Goal: Task Accomplishment & Management: Complete application form

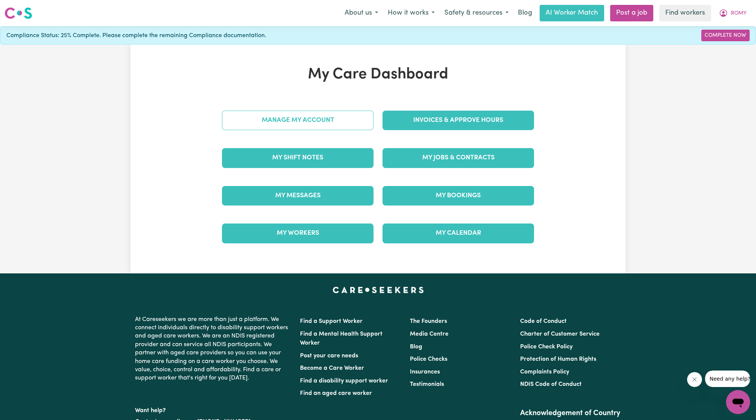
click at [351, 121] on link "Manage My Account" at bounding box center [297, 120] width 151 height 19
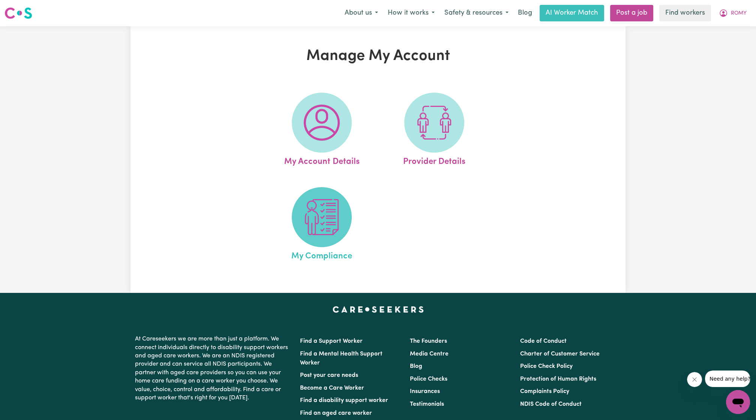
click at [325, 228] on img at bounding box center [322, 217] width 36 height 36
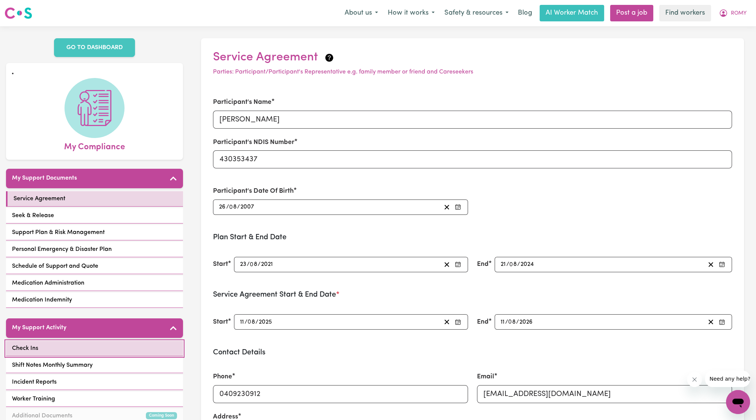
click at [112, 343] on link "Check Ins" at bounding box center [94, 348] width 177 height 15
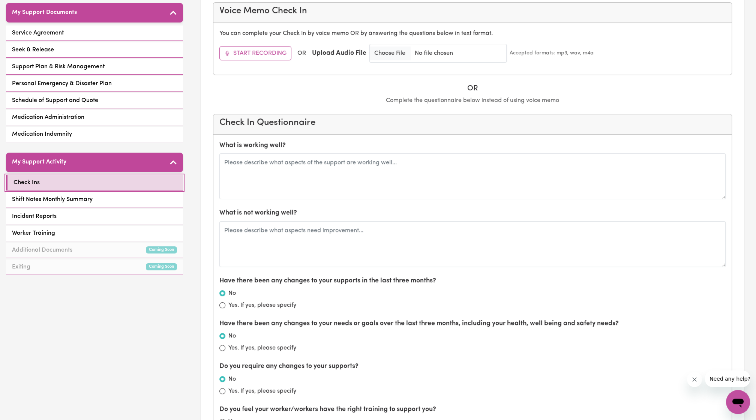
scroll to position [166, 0]
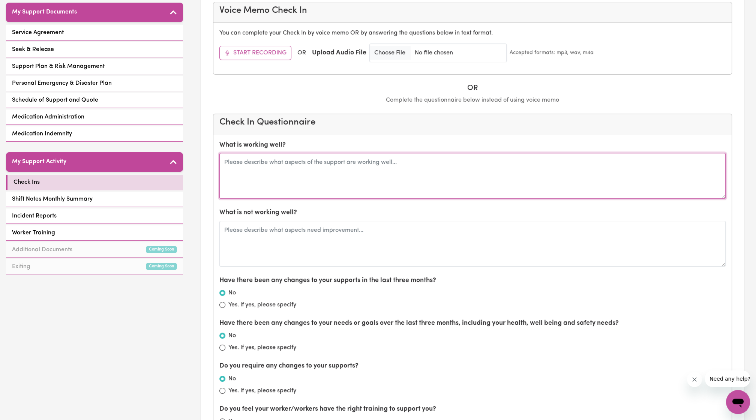
click at [441, 168] on textarea at bounding box center [472, 176] width 506 height 46
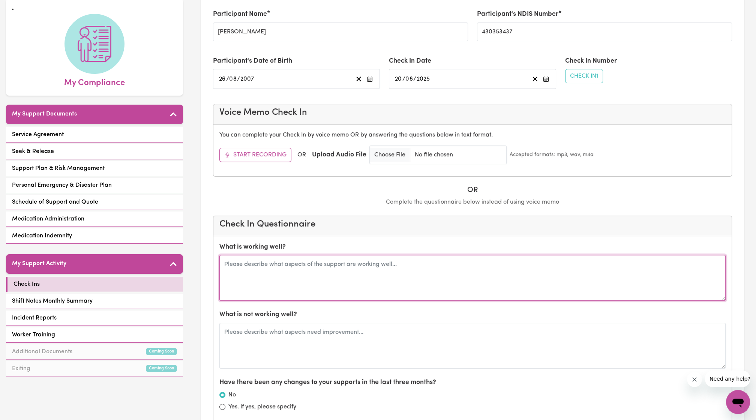
scroll to position [68, 0]
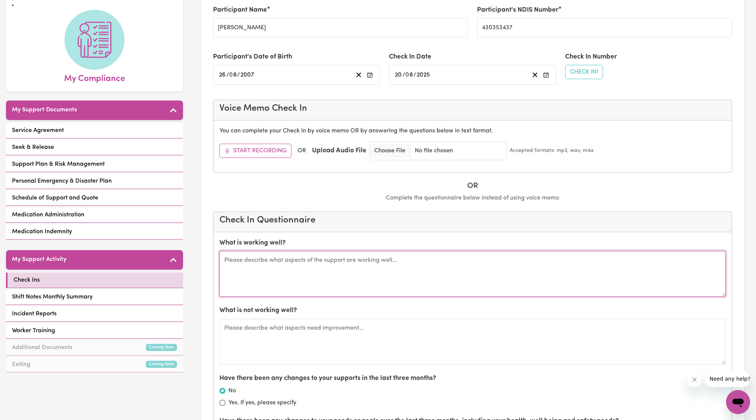
click at [258, 283] on textarea at bounding box center [472, 274] width 506 height 46
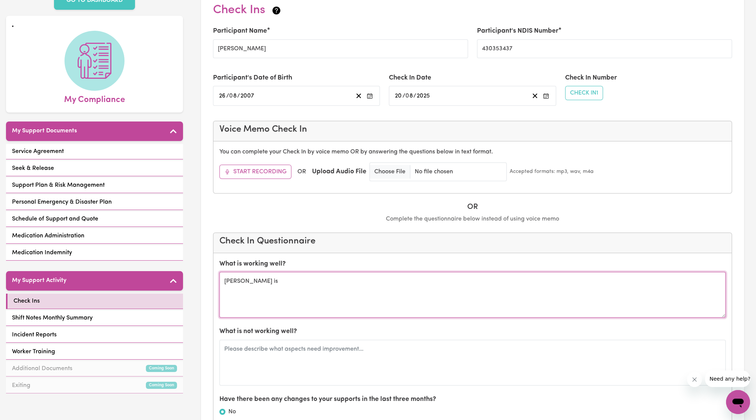
scroll to position [47, 0]
type textarea "[PERSON_NAME] is a great tutor for [PERSON_NAME] and gets along well with her."
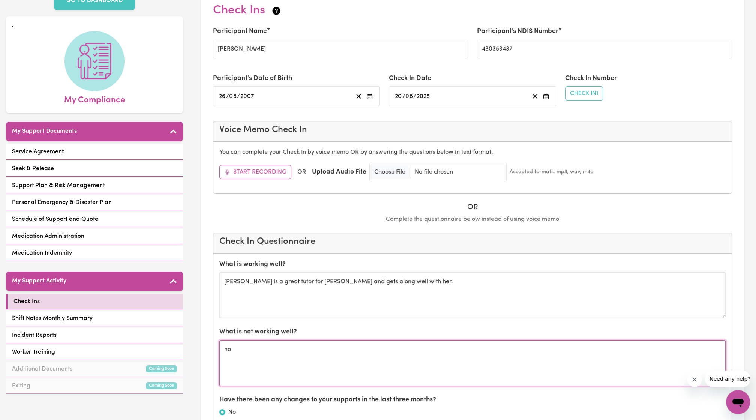
type textarea "n"
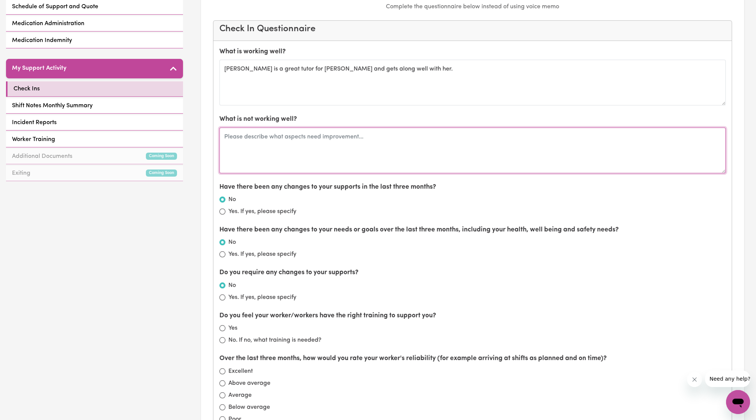
scroll to position [272, 0]
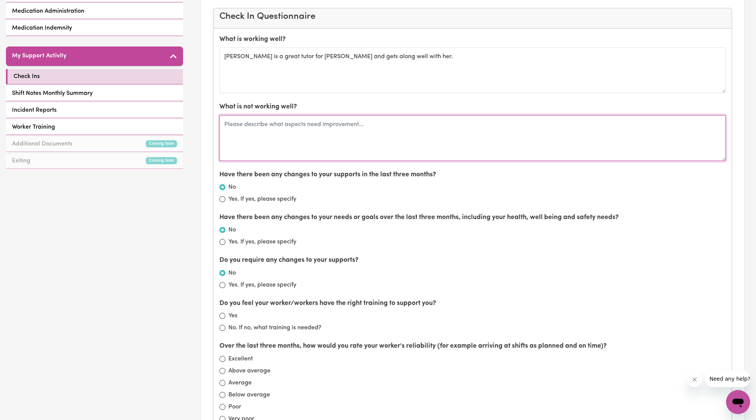
click at [279, 133] on textarea at bounding box center [472, 138] width 506 height 46
type textarea "n"
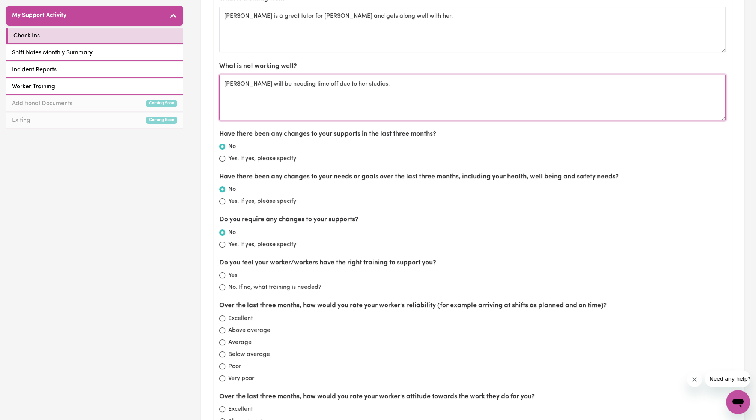
scroll to position [313, 0]
type textarea "[PERSON_NAME] will be needing time off due to her studies."
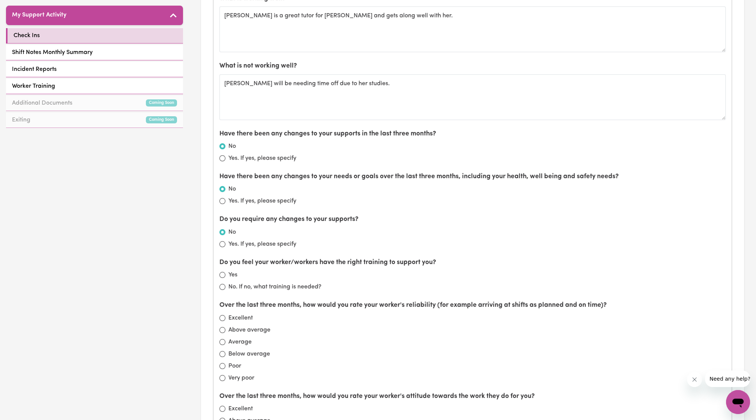
click at [226, 271] on div "Yes" at bounding box center [472, 274] width 506 height 9
click at [222, 272] on input "Yes" at bounding box center [222, 275] width 6 height 6
radio input "true"
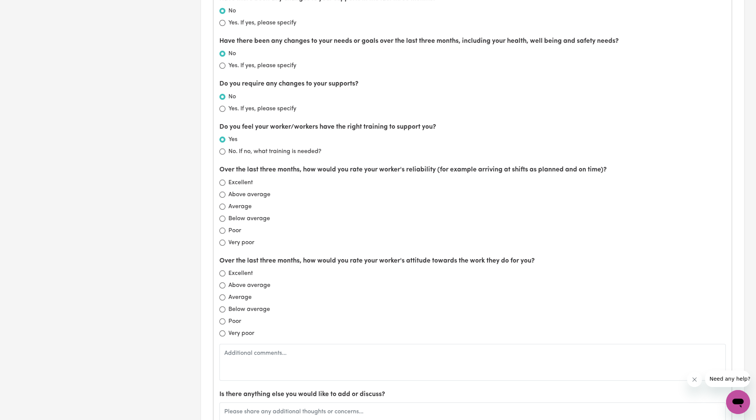
click at [221, 183] on div "Excellent" at bounding box center [472, 182] width 506 height 9
click at [222, 180] on input "Excellent" at bounding box center [222, 183] width 6 height 6
radio input "true"
click at [223, 270] on input "Excellent" at bounding box center [222, 273] width 6 height 6
radio input "true"
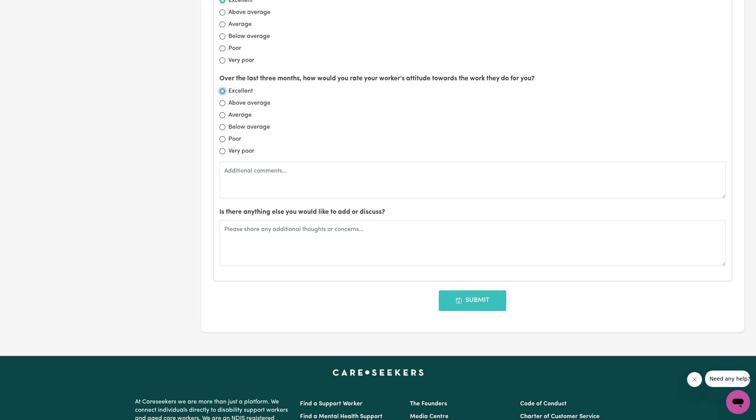
scroll to position [630, 0]
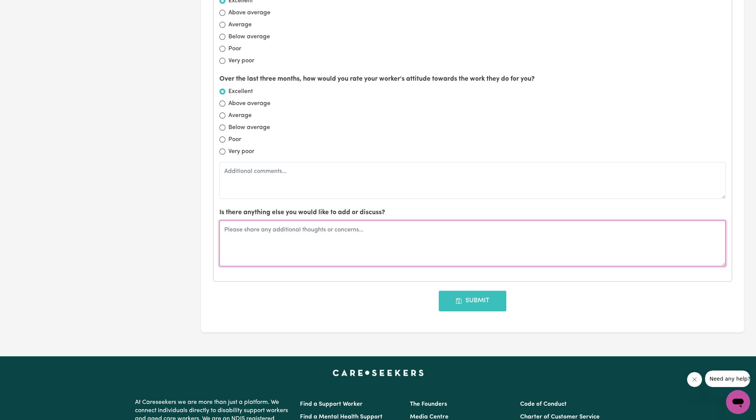
click at [289, 225] on textarea at bounding box center [472, 243] width 506 height 46
type textarea "Emails from Careseekers should have email links back to the sections that need …"
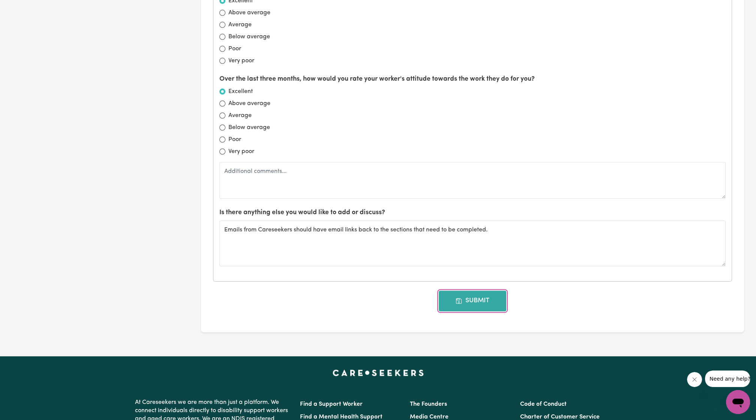
click at [464, 304] on button "Submit" at bounding box center [472, 301] width 67 height 20
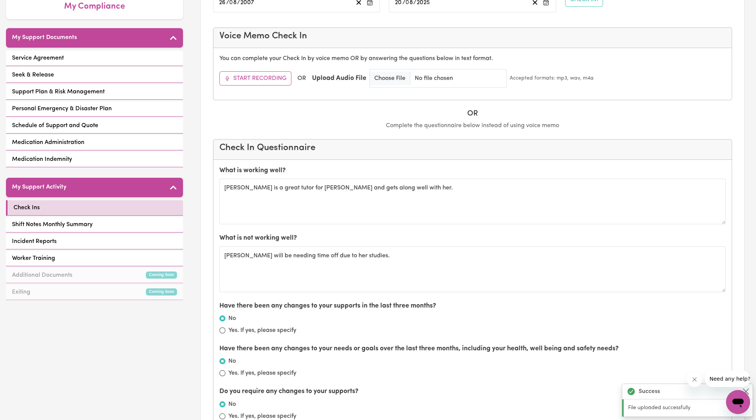
scroll to position [0, 0]
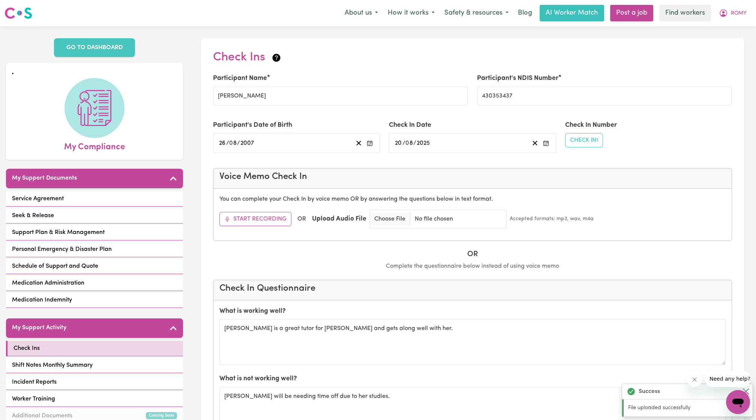
click at [728, 22] on nav "Menu About us How it works Safety & resources Blog AI Worker Match Post a job F…" at bounding box center [378, 13] width 756 height 26
click at [733, 16] on span "ROMY" at bounding box center [739, 13] width 16 height 8
click at [716, 41] on link "Logout" at bounding box center [721, 43] width 59 height 14
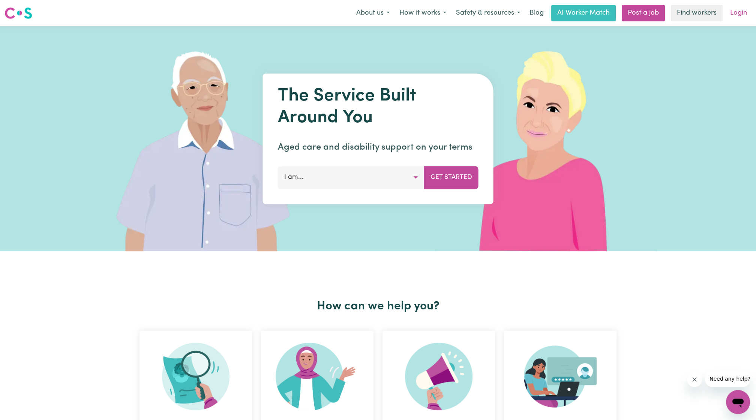
click at [735, 14] on link "Login" at bounding box center [738, 13] width 26 height 16
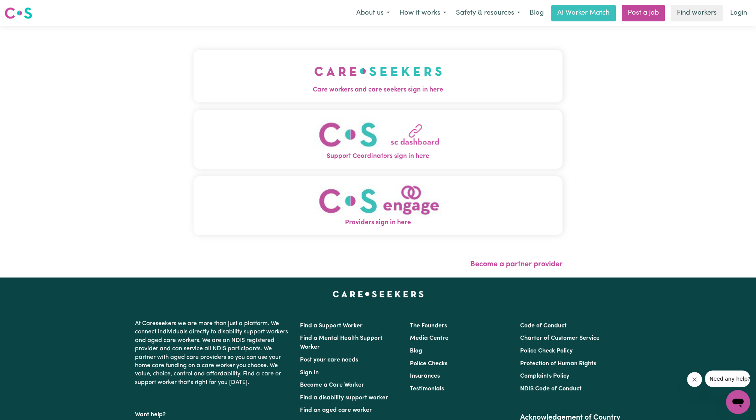
click at [427, 90] on span "Care workers and care seekers sign in here" at bounding box center [377, 90] width 369 height 10
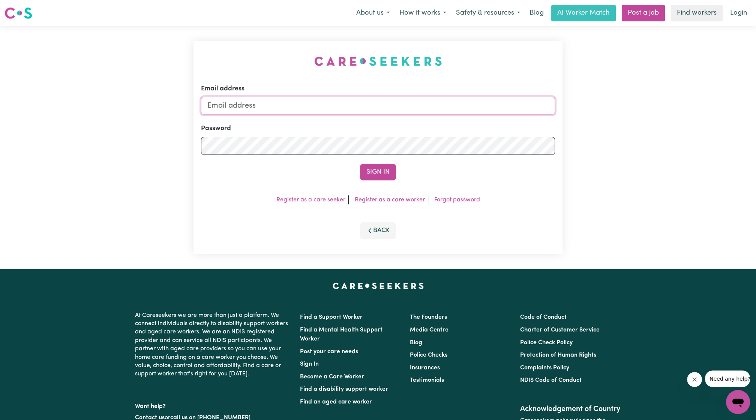
click at [370, 112] on input "Email address" at bounding box center [378, 106] width 354 height 18
drag, startPoint x: 246, startPoint y: 106, endPoint x: 449, endPoint y: 99, distance: 203.7
click at [449, 99] on input "[EMAIL_ADDRESS][PERSON_NAME][DOMAIN_NAME]" at bounding box center [378, 106] width 354 height 18
drag, startPoint x: 246, startPoint y: 108, endPoint x: 516, endPoint y: 123, distance: 270.0
click at [516, 123] on form "Email address superuser~Check in with Romy on account Password Sign In" at bounding box center [378, 132] width 354 height 96
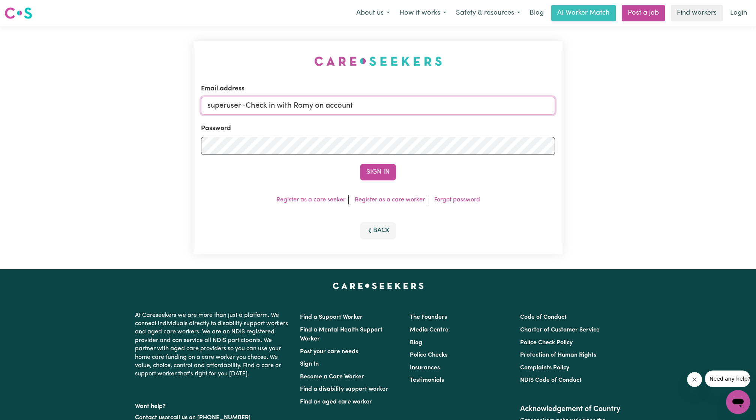
paste input "[EMAIL_ADDRESS][DOMAIN_NAME]"
type input "[EMAIL_ADDRESS][DOMAIN_NAME]"
click at [360, 164] on button "Sign In" at bounding box center [378, 172] width 36 height 16
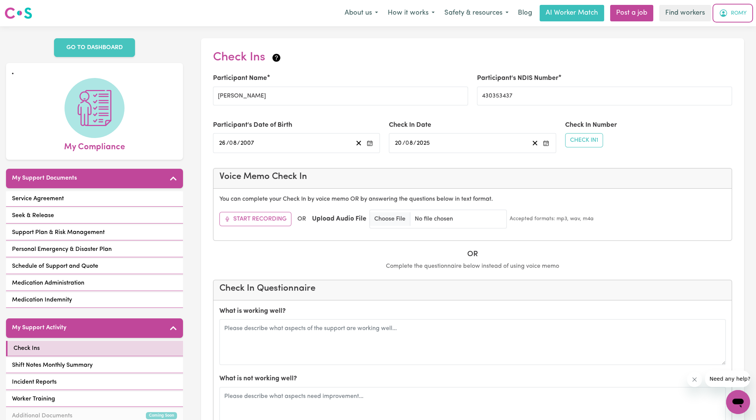
click at [733, 9] on span "ROMY" at bounding box center [739, 13] width 16 height 8
click at [727, 21] on div "Menu About us How it works Safety & resources Blog AI Worker Match Post a job F…" at bounding box center [378, 12] width 756 height 17
click at [731, 17] on span "ROMY" at bounding box center [739, 13] width 16 height 8
click at [722, 28] on link "My Dashboard" at bounding box center [721, 29] width 59 height 14
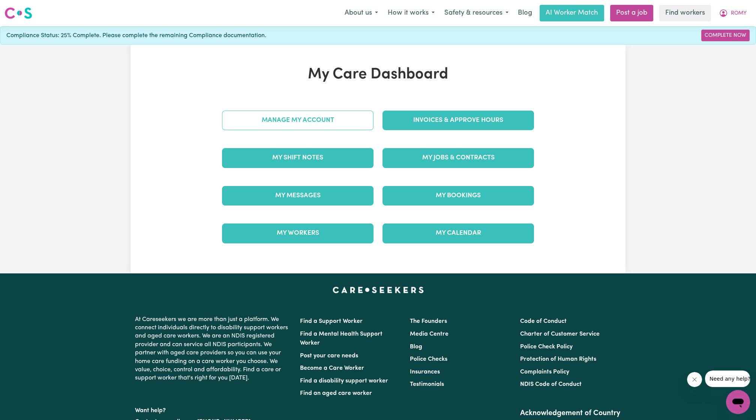
click at [319, 118] on link "Manage My Account" at bounding box center [297, 120] width 151 height 19
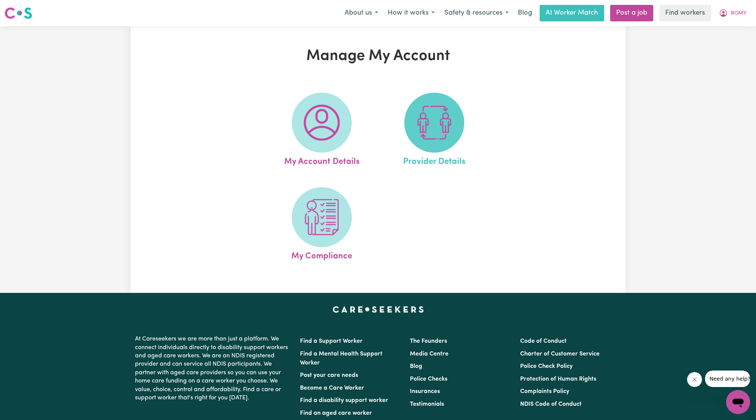
click at [430, 141] on span at bounding box center [434, 123] width 60 height 60
select select "NDIS_FUNDING_PLAN_MANAGED"
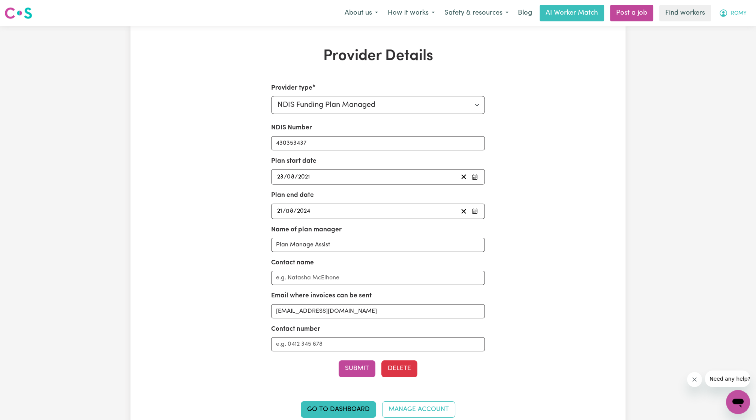
click at [730, 19] on button "ROMY" at bounding box center [732, 13] width 37 height 16
click at [721, 30] on link "My Dashboard" at bounding box center [721, 29] width 59 height 14
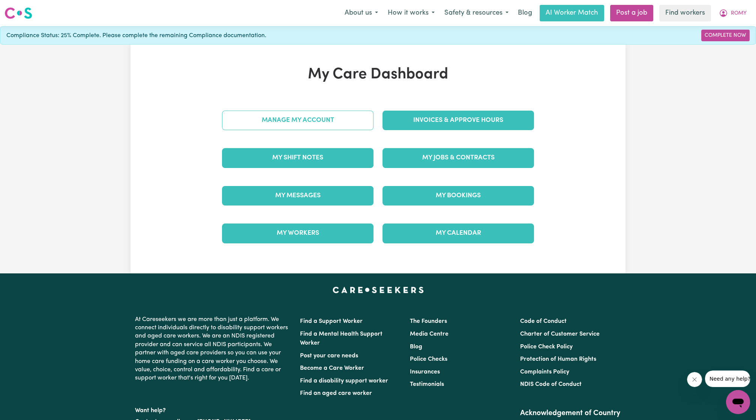
click at [317, 111] on link "Manage My Account" at bounding box center [297, 120] width 151 height 19
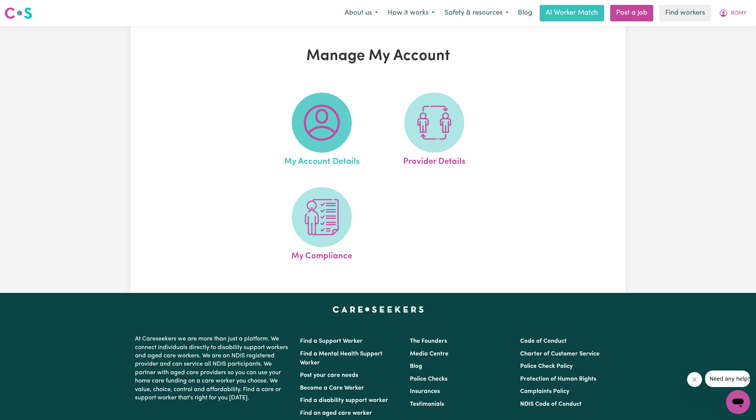
click at [315, 130] on img at bounding box center [322, 123] width 36 height 36
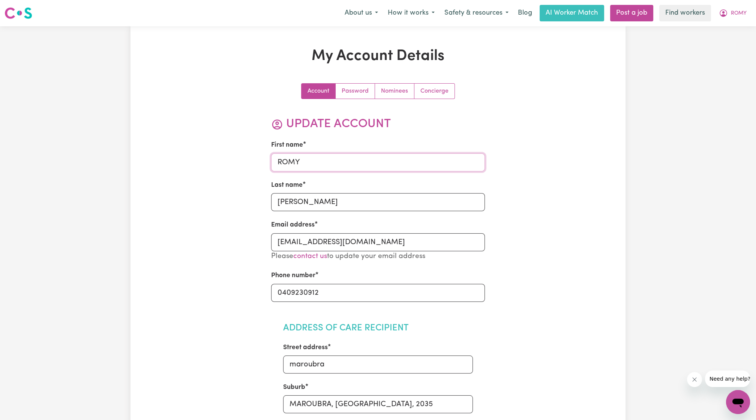
click at [349, 162] on input "ROMY" at bounding box center [378, 162] width 214 height 18
click at [727, 16] on button "ROMY" at bounding box center [732, 13] width 37 height 16
click at [712, 30] on link "My Dashboard" at bounding box center [721, 29] width 59 height 14
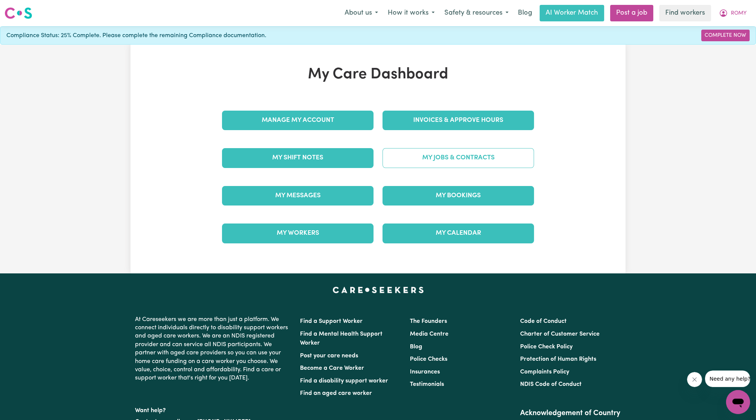
click at [403, 153] on link "My Jobs & Contracts" at bounding box center [457, 157] width 151 height 19
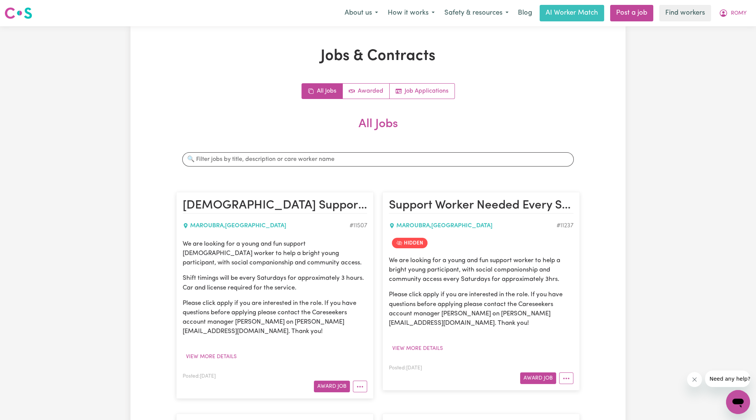
click at [728, 3] on nav "Menu About us How it works Safety & resources Blog AI Worker Match Post a job F…" at bounding box center [378, 13] width 756 height 26
click at [728, 11] on button "ROMY" at bounding box center [732, 13] width 37 height 16
click at [716, 28] on link "My Dashboard" at bounding box center [721, 29] width 59 height 14
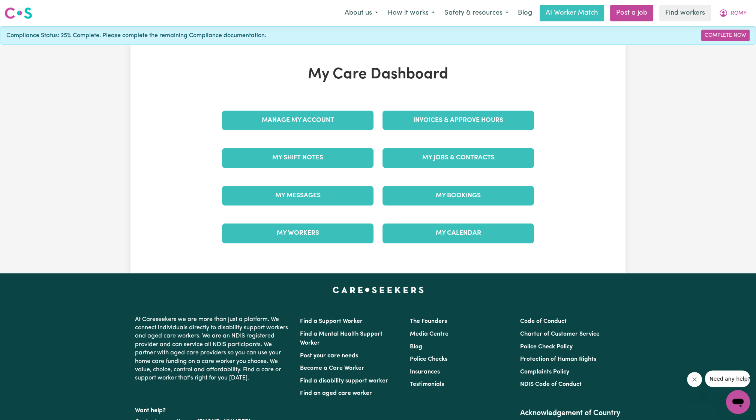
click at [257, 130] on div "Manage My Account" at bounding box center [297, 120] width 160 height 37
